Goal: Navigation & Orientation: Find specific page/section

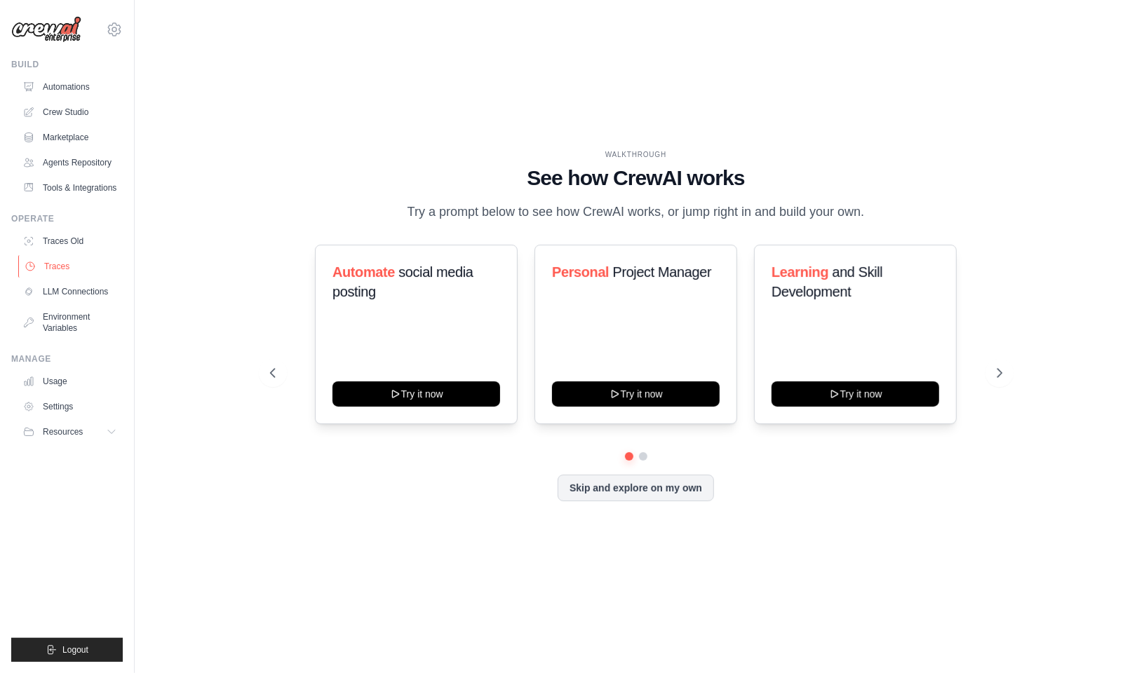
click at [50, 278] on link "Traces" at bounding box center [71, 266] width 106 height 22
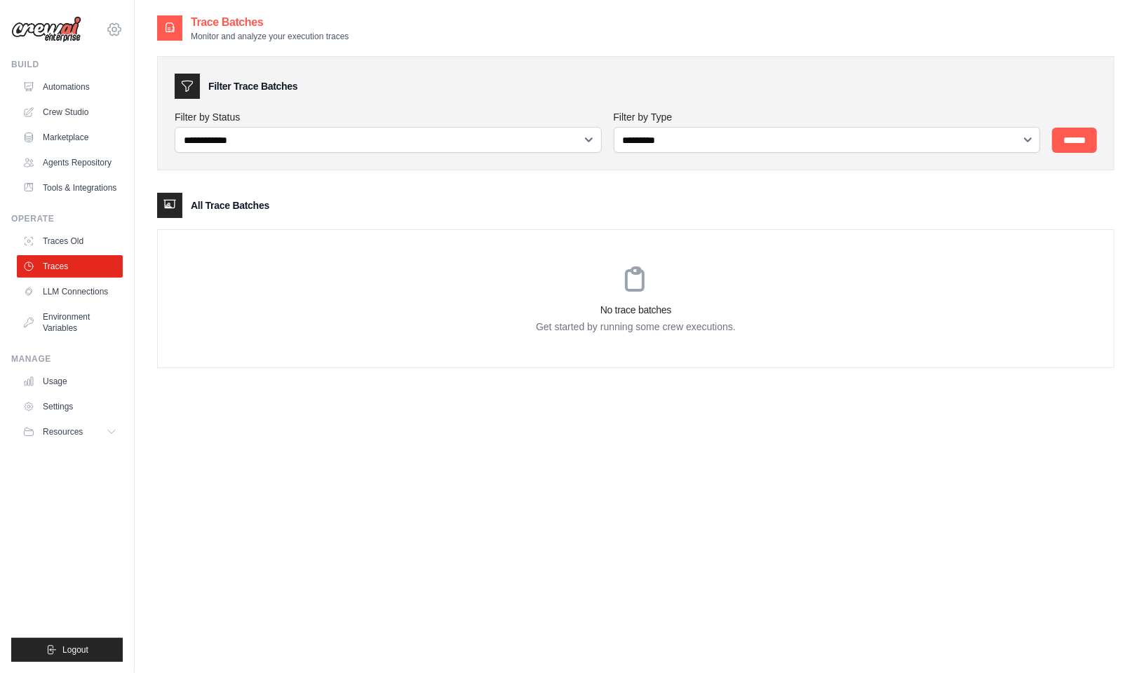
click at [111, 36] on icon at bounding box center [114, 29] width 17 height 17
click at [162, 58] on div "[EMAIL_ADDRESS][DOMAIN_NAME]" at bounding box center [172, 54] width 111 height 14
click at [151, 93] on span "Settings" at bounding box center [174, 87] width 111 height 14
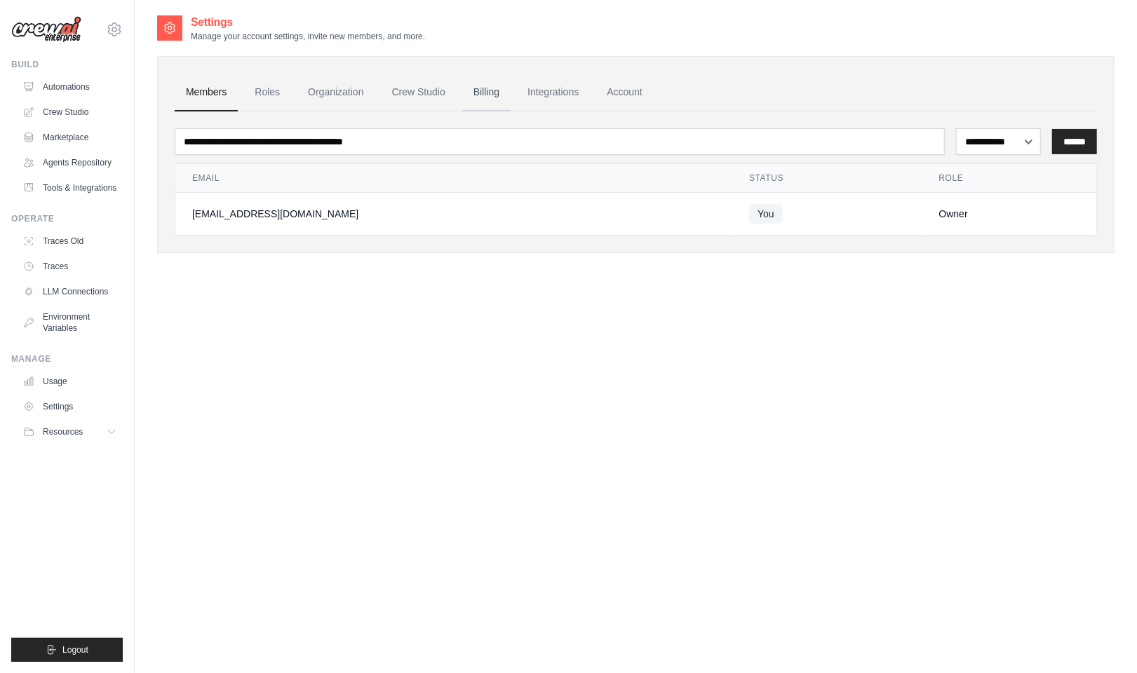
click at [508, 97] on link "Billing" at bounding box center [486, 93] width 48 height 38
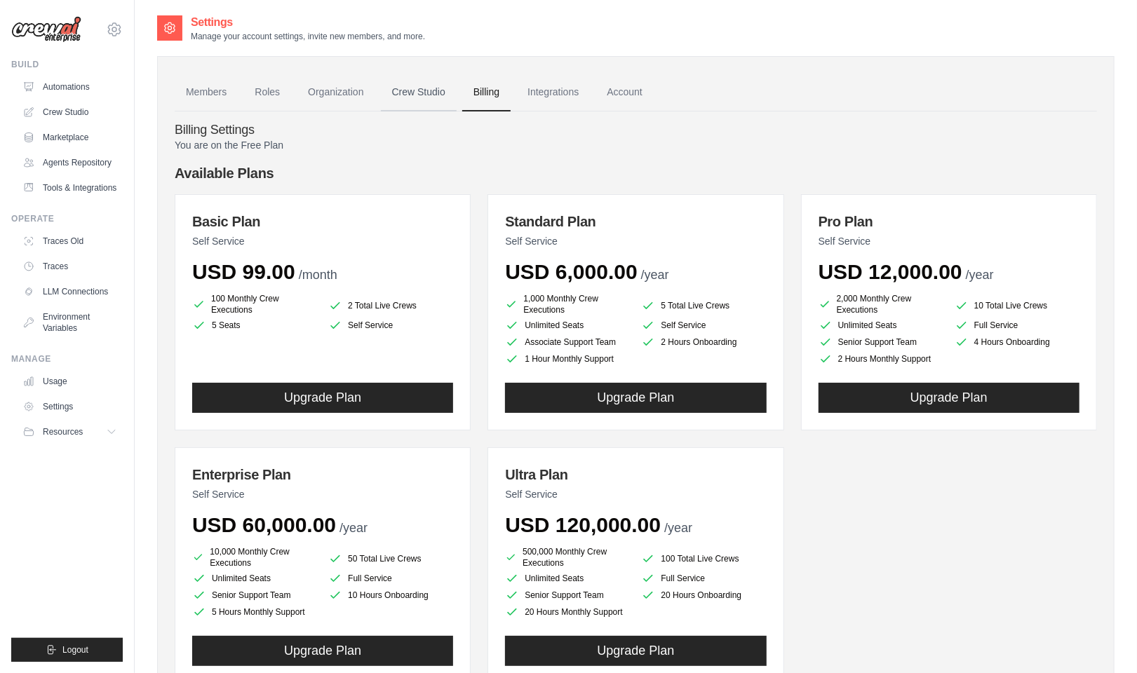
click at [417, 102] on link "Crew Studio" at bounding box center [419, 93] width 76 height 38
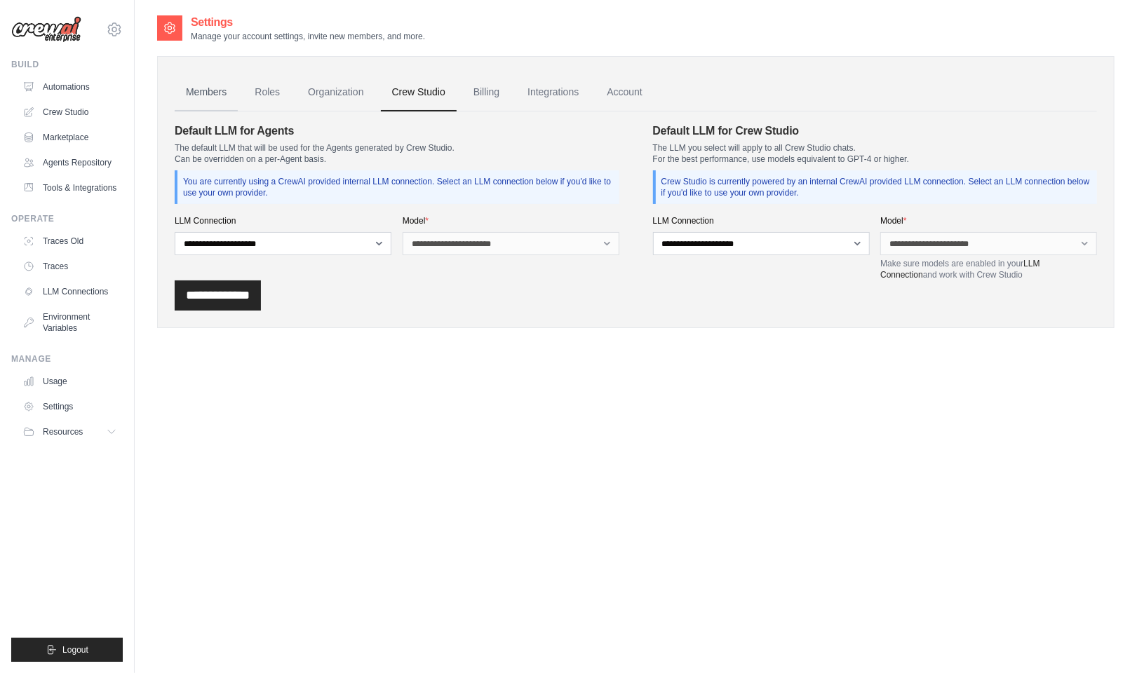
click at [216, 95] on link "Members" at bounding box center [206, 93] width 63 height 38
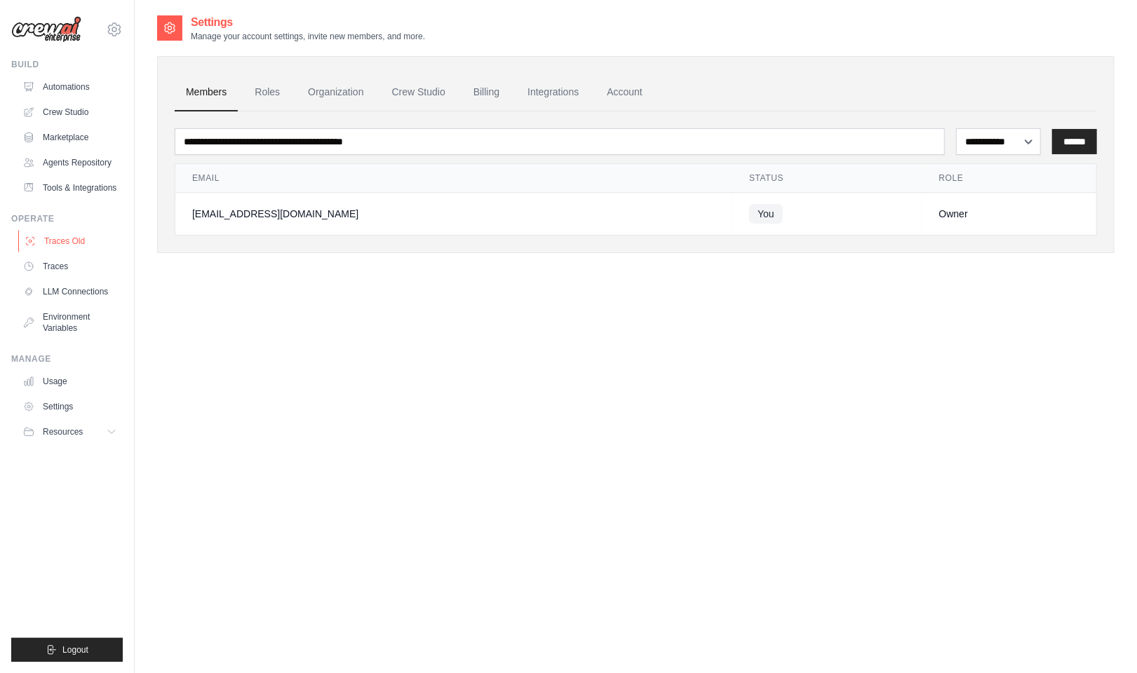
click at [69, 252] on link "Traces Old" at bounding box center [71, 241] width 106 height 22
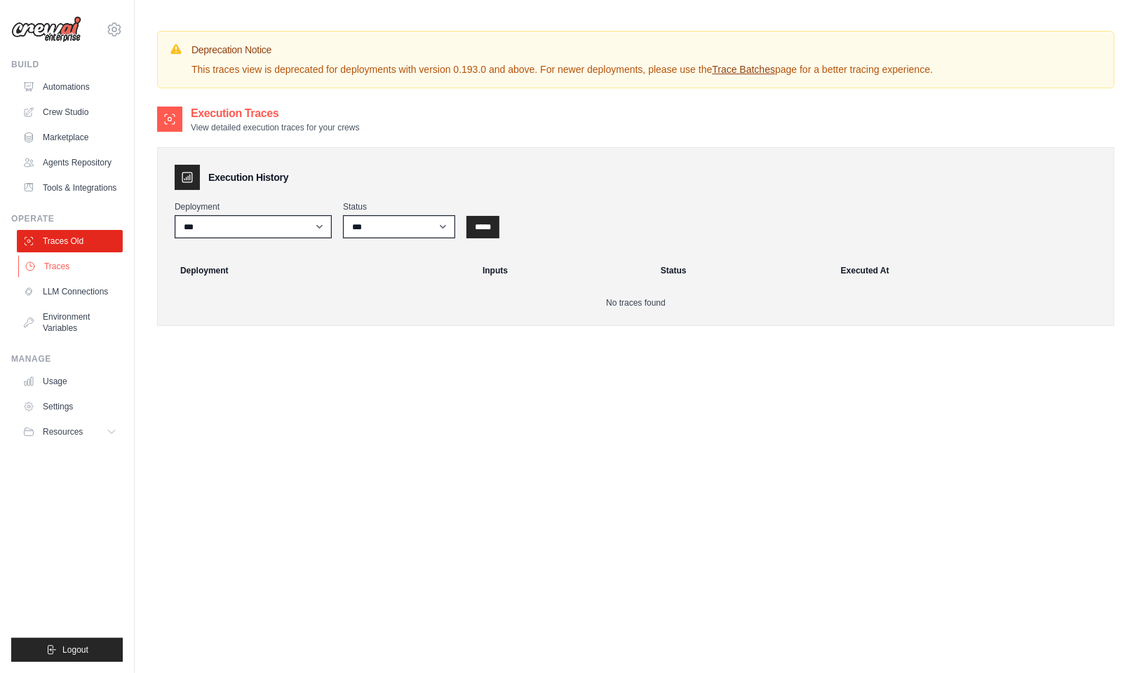
click at [65, 278] on link "Traces" at bounding box center [71, 266] width 106 height 22
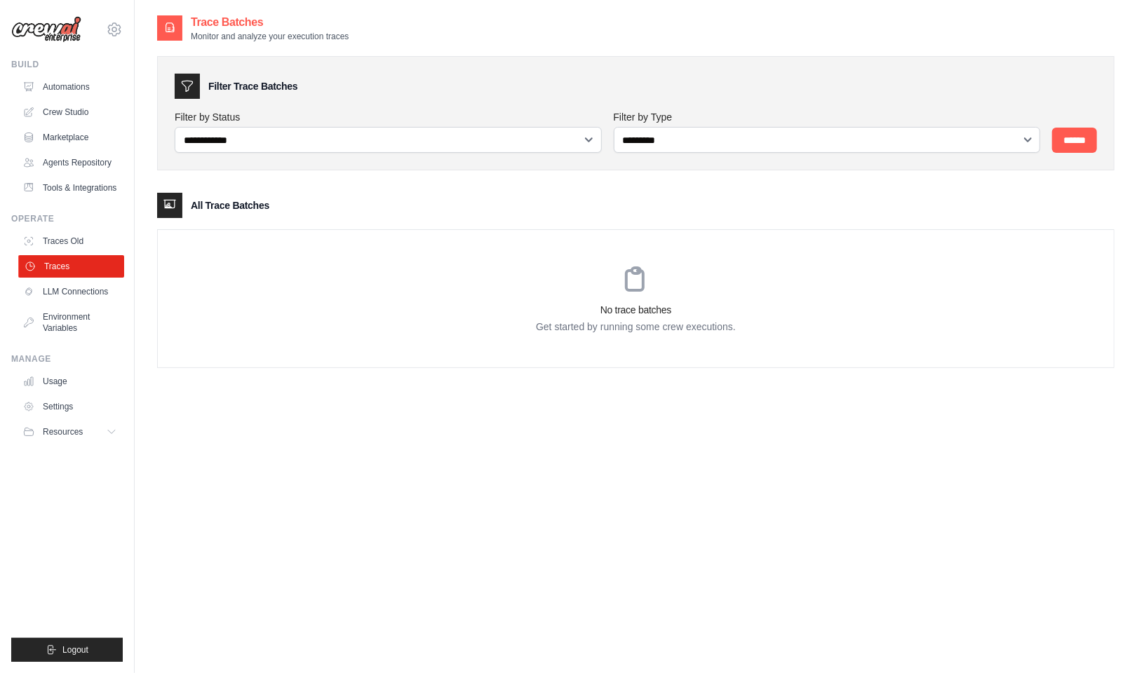
click at [62, 278] on link "Traces" at bounding box center [71, 266] width 106 height 22
click at [67, 300] on link "LLM Connections" at bounding box center [70, 291] width 106 height 22
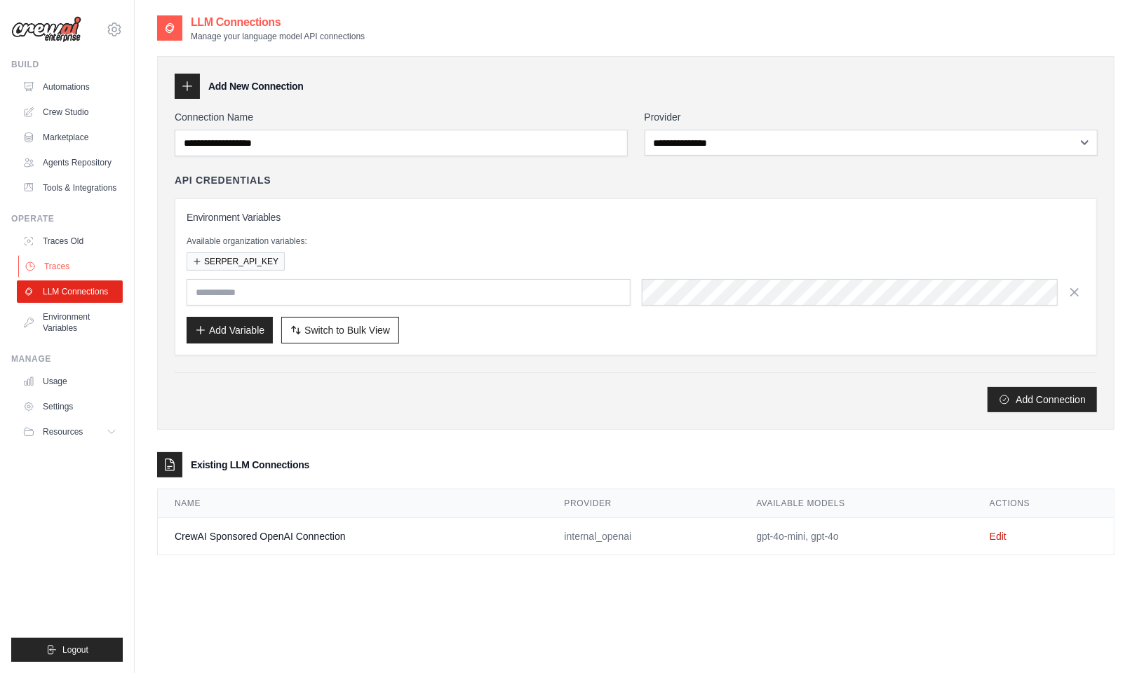
click at [64, 278] on link "Traces" at bounding box center [71, 266] width 106 height 22
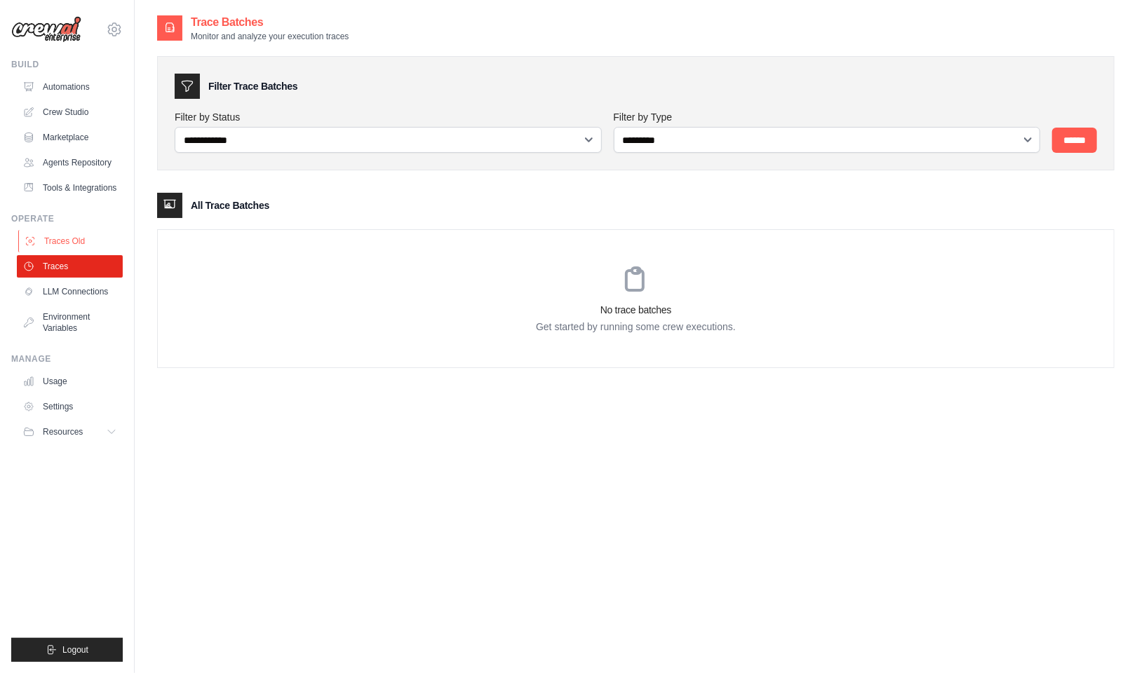
click at [62, 249] on link "Traces Old" at bounding box center [71, 241] width 106 height 22
